Goal: Find specific page/section: Find specific page/section

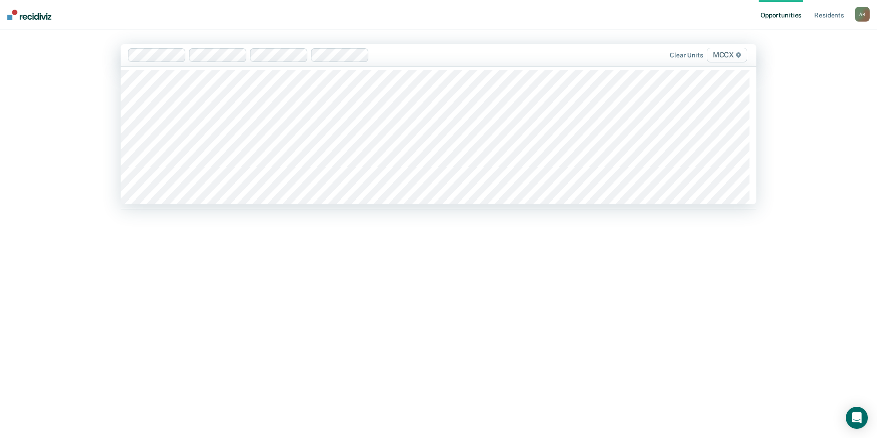
click at [427, 59] on div at bounding box center [467, 55] width 189 height 11
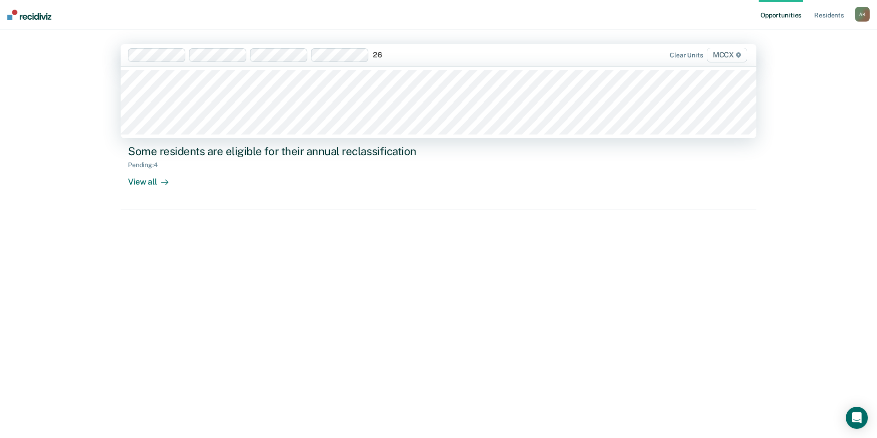
type input "26a"
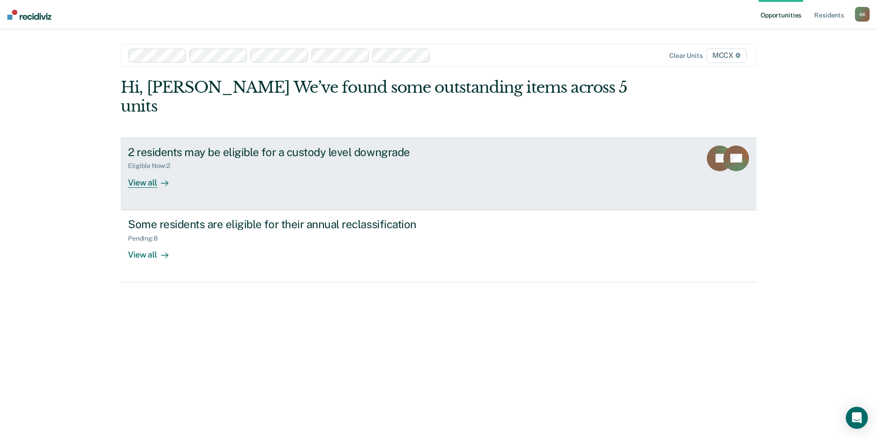
click at [135, 170] on div "View all" at bounding box center [153, 179] width 51 height 18
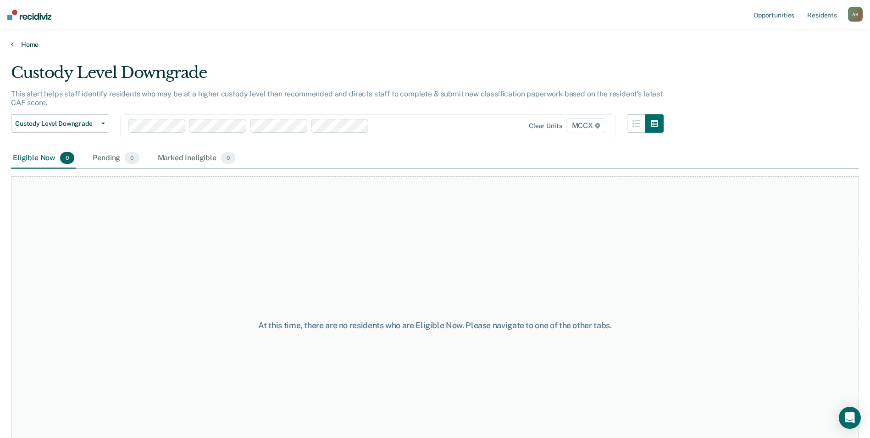
click at [27, 44] on link "Home" at bounding box center [435, 44] width 848 height 8
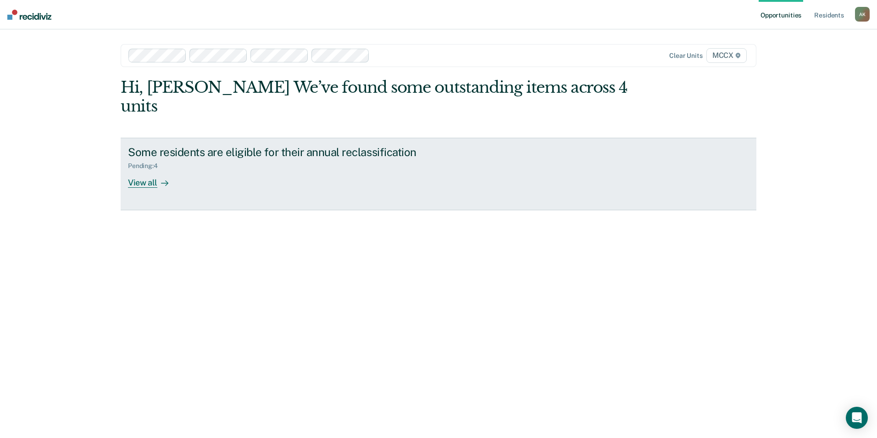
click at [147, 170] on div "View all" at bounding box center [153, 179] width 51 height 18
